Goal: Complete application form: Complete application form

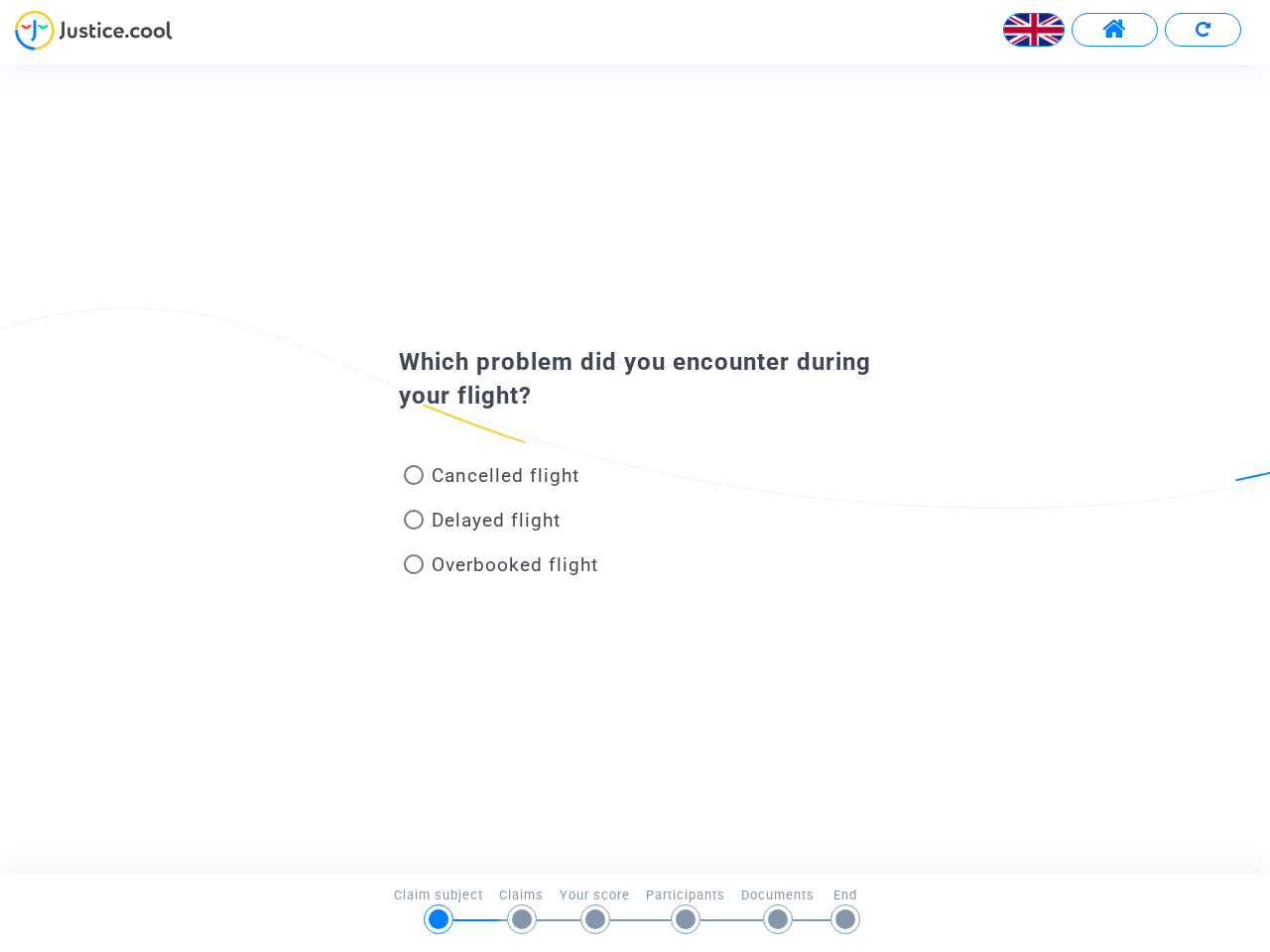
click at [1034, 30] on img at bounding box center [1034, 30] width 60 height 60
click at [1114, 30] on span at bounding box center [1114, 30] width 25 height 26
click at [1203, 30] on div at bounding box center [635, 37] width 1270 height 55
click at [635, 468] on div "Cancelled flight" at bounding box center [602, 479] width 438 height 45
click at [491, 479] on span "Cancelled flight" at bounding box center [505, 475] width 148 height 23
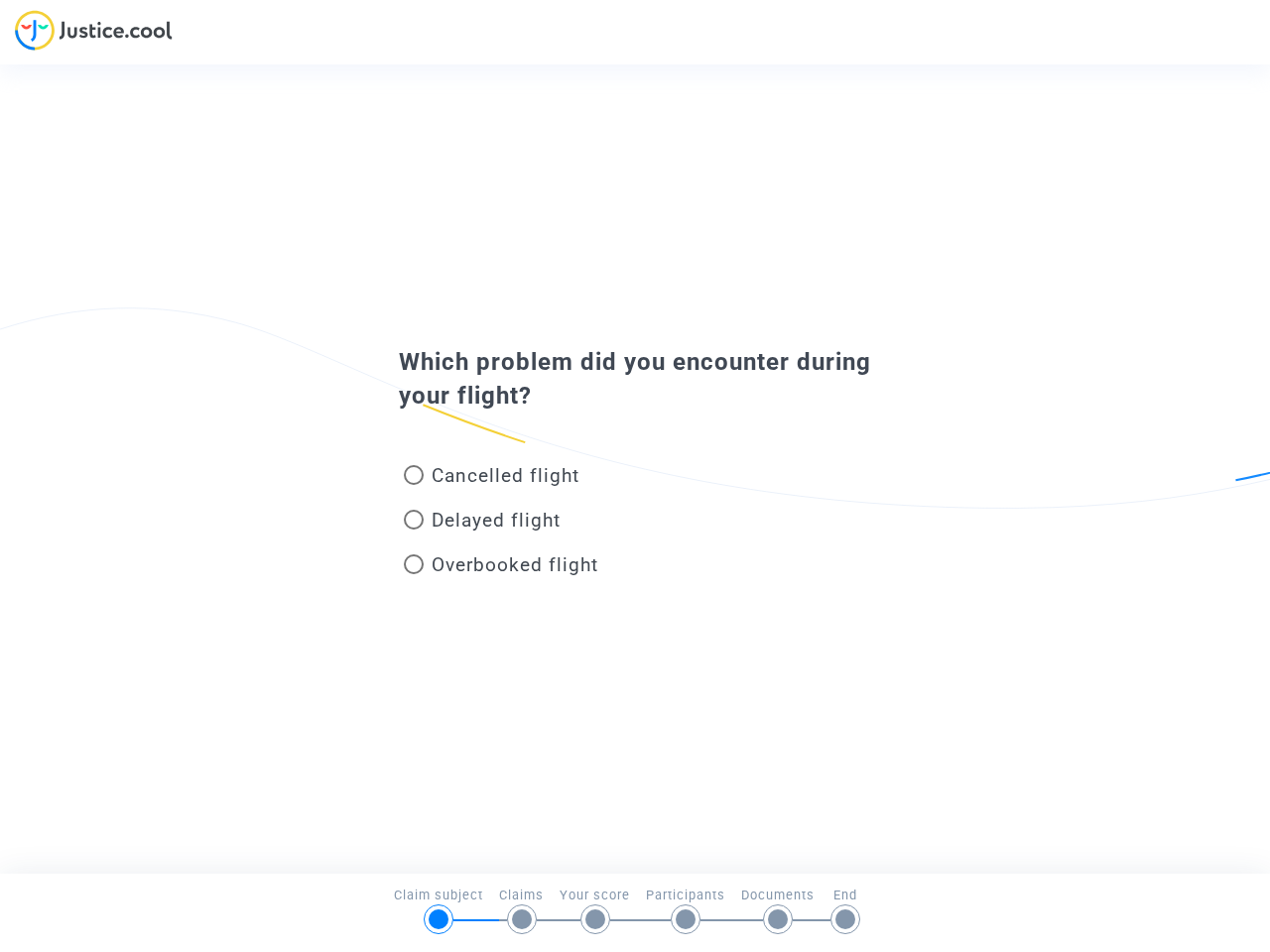
click at [414, 485] on input "Cancelled flight" at bounding box center [413, 485] width 1 height 1
radio input "true"
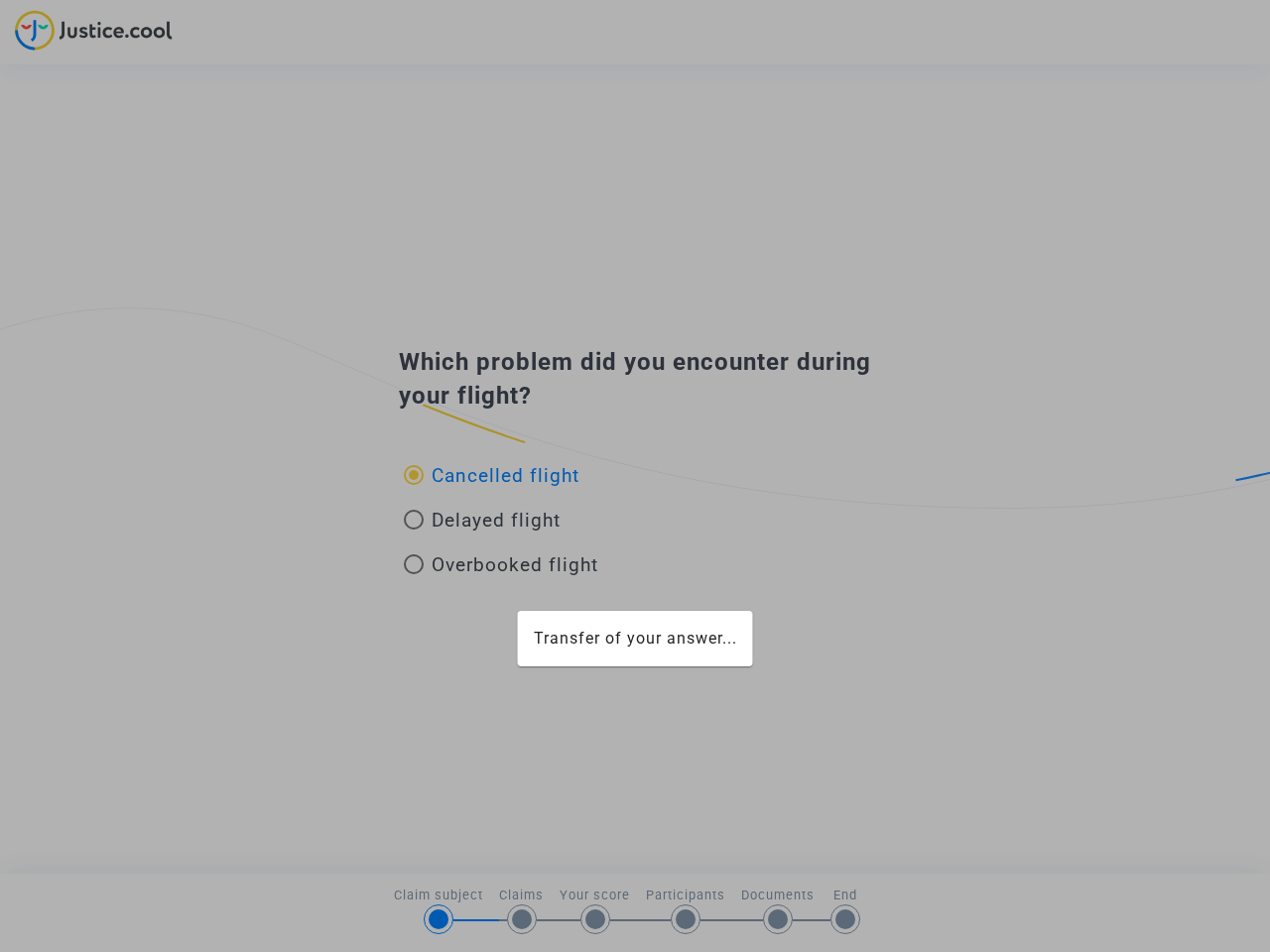
click at [491, 475] on div "Transfer of your answer..." at bounding box center [635, 476] width 1270 height 952
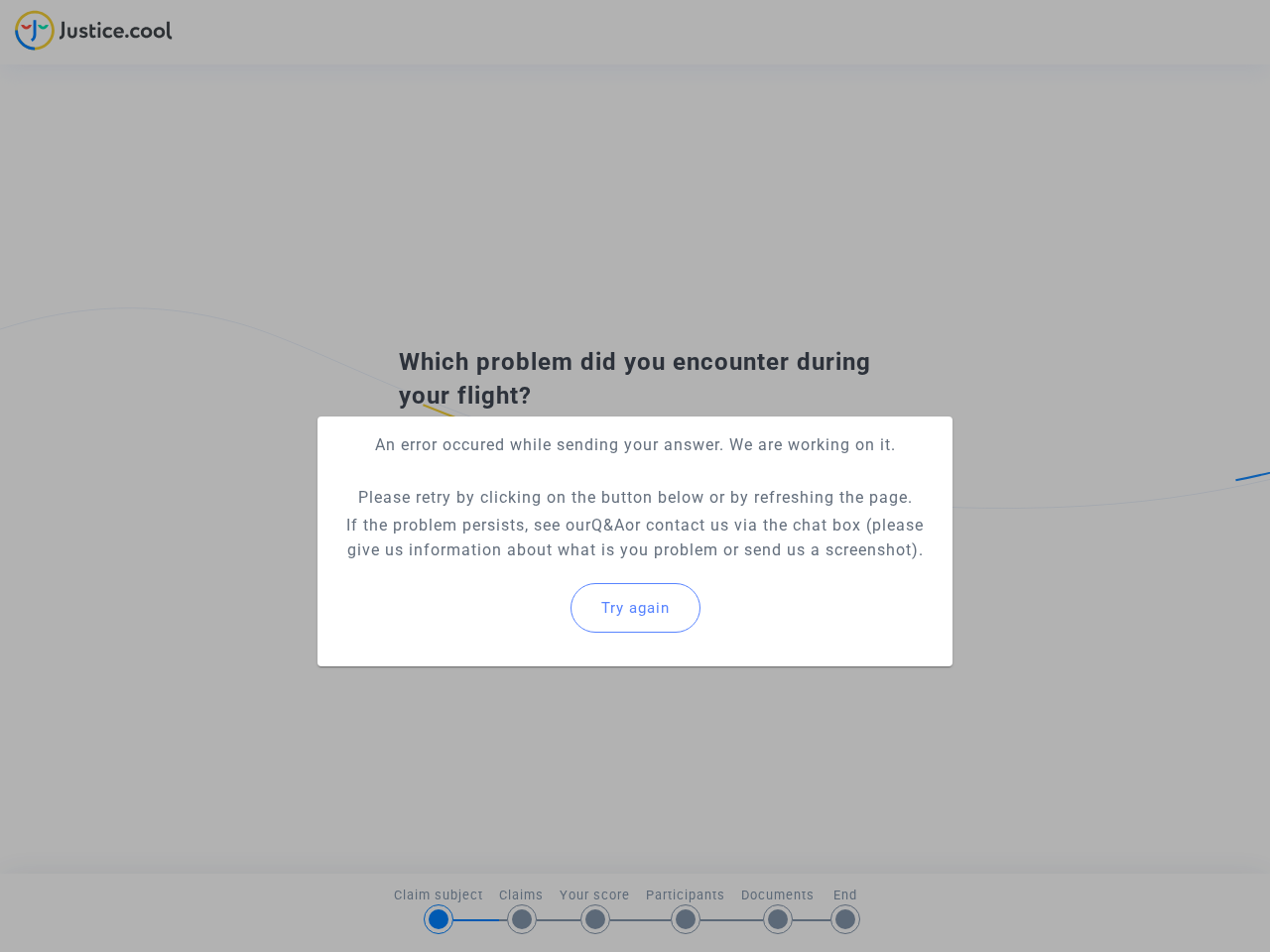
click at [482, 524] on p "If the problem persists, see our Q&A or contact us via the chat box (please giv…" at bounding box center [635, 537] width 603 height 50
click at [482, 520] on p "If the problem persists, see our Q&A or contact us via the chat box (please giv…" at bounding box center [635, 537] width 603 height 50
click at [501, 568] on div "Try again" at bounding box center [635, 608] width 603 height 85
click at [501, 564] on mat-card "An error occured while sending your answer. We are working on it. Please retry …" at bounding box center [635, 541] width 635 height 250
